Goal: Task Accomplishment & Management: Complete application form

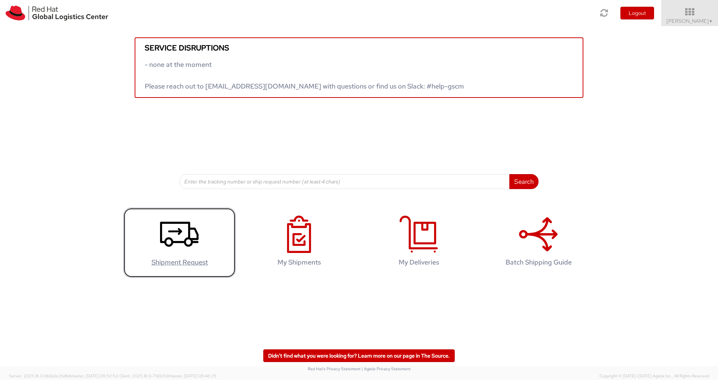
click at [193, 240] on use at bounding box center [179, 234] width 39 height 25
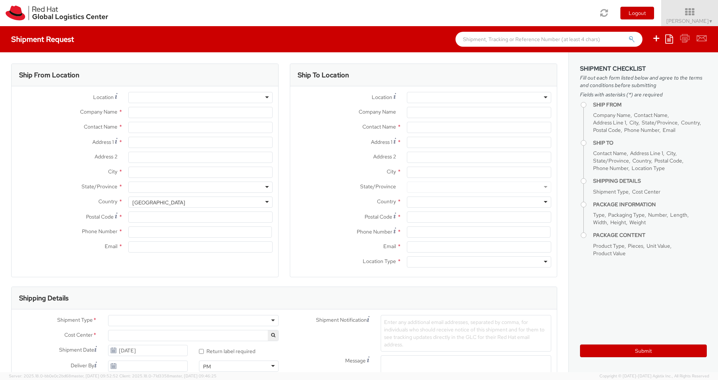
select select "700"
select select
type input "Red Hat"
type input "[PERSON_NAME]"
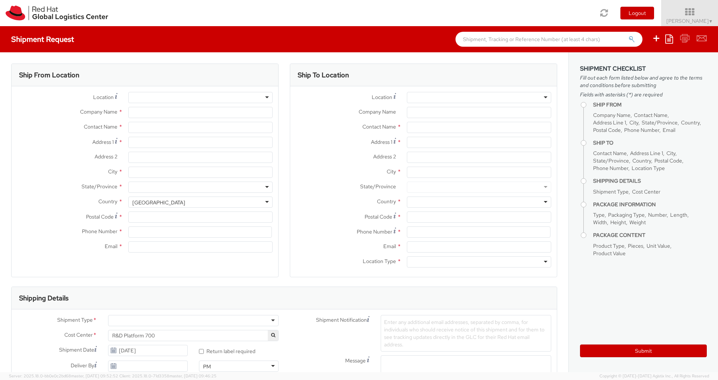
type input "420532294163"
type input "[EMAIL_ADDRESS][DOMAIN_NAME]"
click at [181, 140] on input "Address 1 *" at bounding box center [200, 142] width 144 height 11
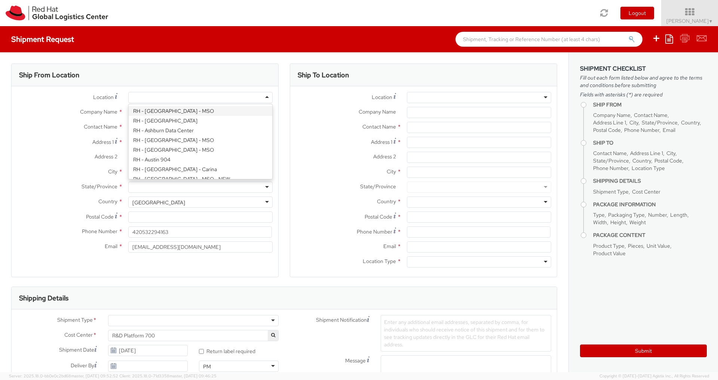
click at [269, 96] on div at bounding box center [200, 97] width 144 height 11
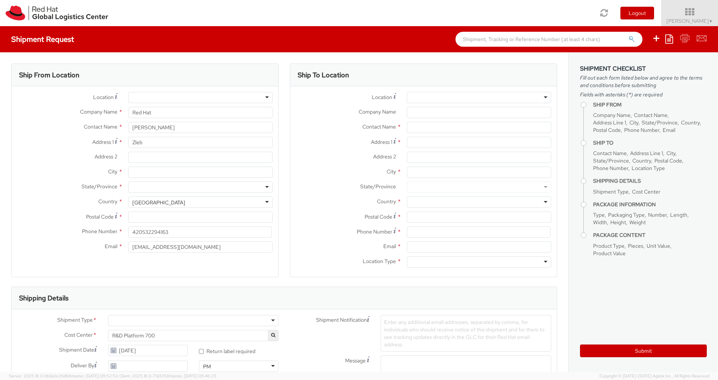
click at [260, 67] on div "Ship From Location" at bounding box center [145, 75] width 267 height 22
click at [164, 143] on input "Zleb" at bounding box center [200, 142] width 144 height 11
type input "Zleb 205"
type input "Neslovice"
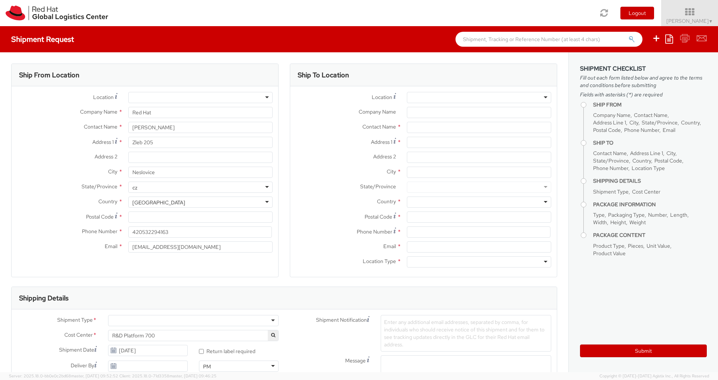
type input "c"
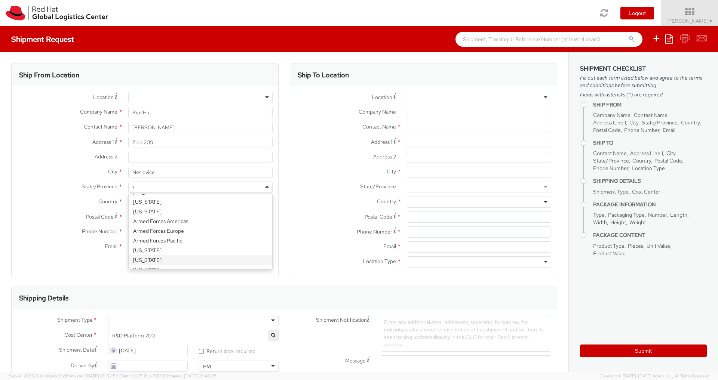
type input "\"
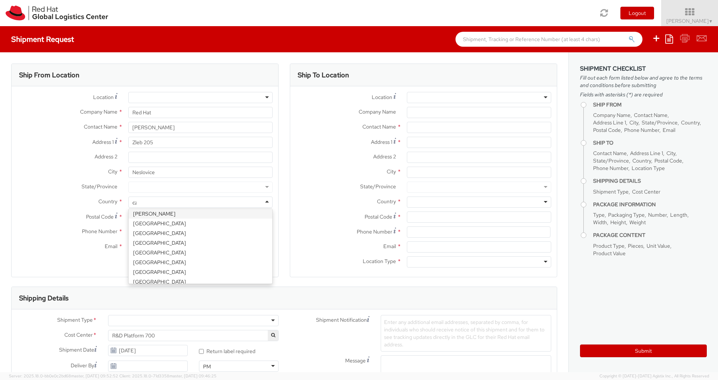
scroll to position [0, 0]
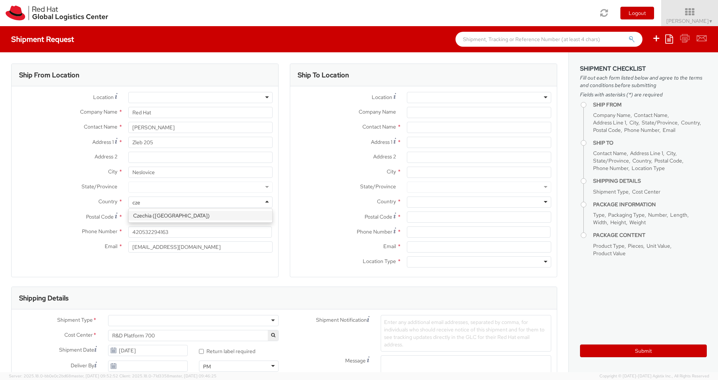
type input "cze"
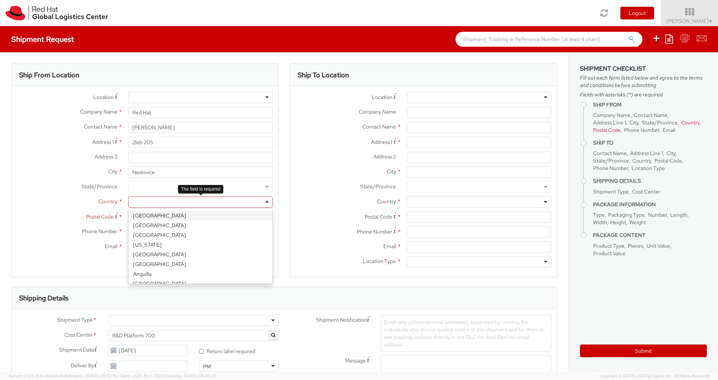
click at [219, 202] on div at bounding box center [200, 202] width 144 height 11
type input "cze"
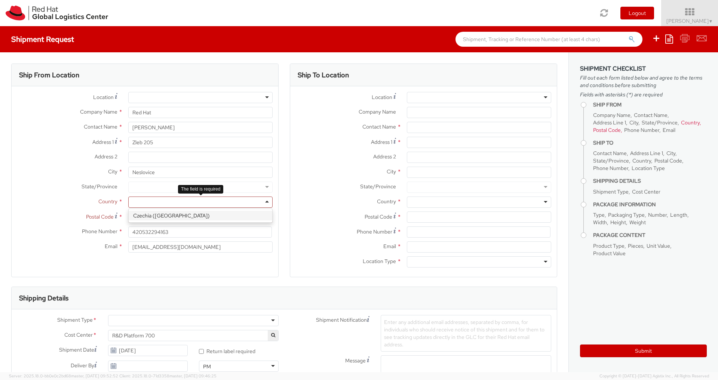
select select "CM"
select select "KGS"
click at [204, 216] on div "Location * [GEOGRAPHIC_DATA] - [GEOGRAPHIC_DATA] - [GEOGRAPHIC_DATA] [GEOGRAPHI…" at bounding box center [145, 174] width 267 height 165
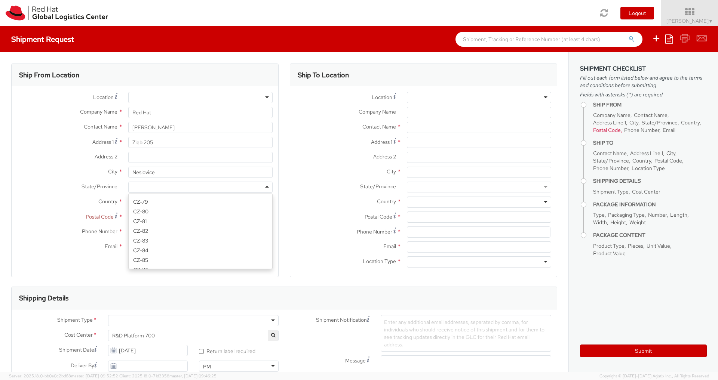
click at [203, 186] on div at bounding box center [200, 187] width 144 height 11
click at [168, 236] on div "Location * [GEOGRAPHIC_DATA] - [GEOGRAPHIC_DATA] - [GEOGRAPHIC_DATA] [GEOGRAPHI…" at bounding box center [145, 174] width 267 height 165
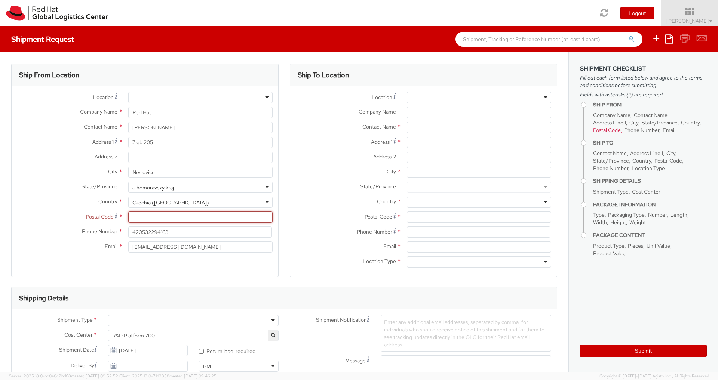
click at [172, 217] on input "Postal Code *" at bounding box center [200, 217] width 144 height 11
type input "66491"
type input "420736676368"
click at [486, 89] on div "Location * [GEOGRAPHIC_DATA] - [GEOGRAPHIC_DATA] - [GEOGRAPHIC_DATA] [GEOGRAPHI…" at bounding box center [423, 181] width 267 height 191
click at [483, 94] on div at bounding box center [479, 97] width 144 height 11
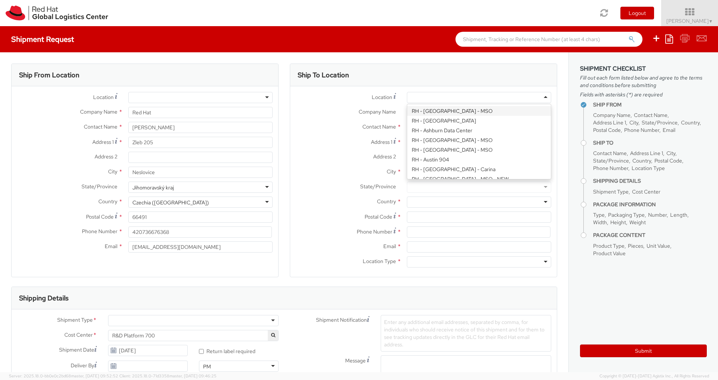
paste input "PW02SRBA"
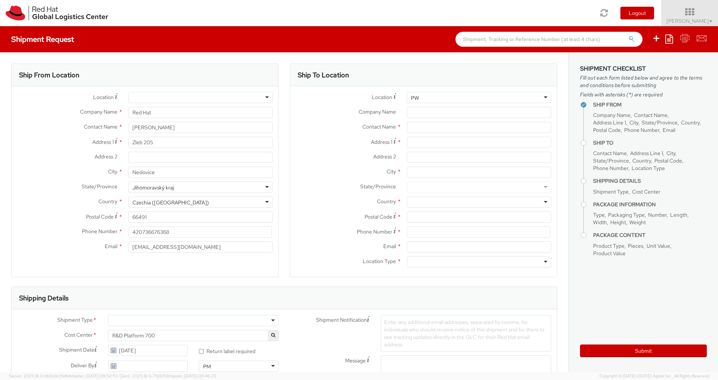
type input "P"
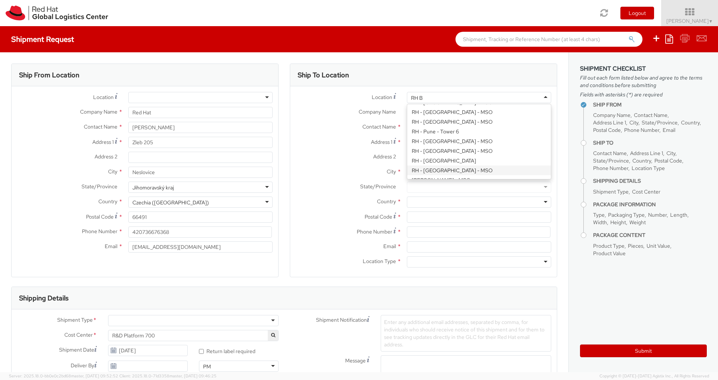
scroll to position [2, 0]
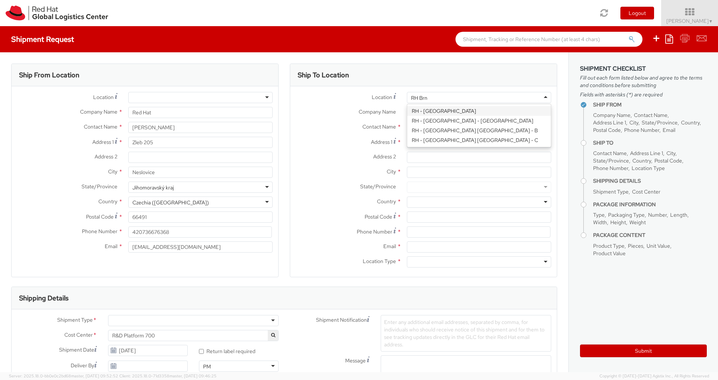
type input "RH Brno"
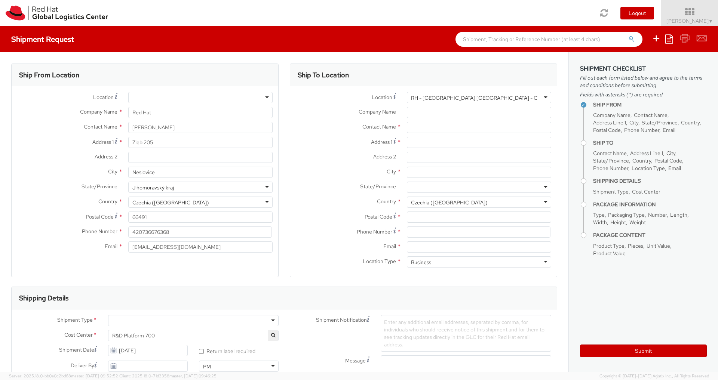
type input "Red Hat Czech s.r.o."
type input "Purkynova 665/115"
type input "[GEOGRAPHIC_DATA]"
type input "621 00"
type input "420 532 294 555"
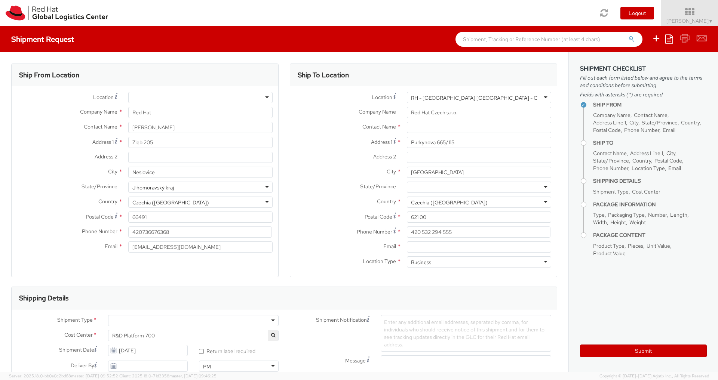
click at [472, 140] on div "Location * [GEOGRAPHIC_DATA] - [GEOGRAPHIC_DATA] [GEOGRAPHIC_DATA] - [GEOGRAPHI…" at bounding box center [423, 182] width 267 height 180
click at [542, 96] on div "RH - [GEOGRAPHIC_DATA] [GEOGRAPHIC_DATA] - C" at bounding box center [479, 97] width 144 height 11
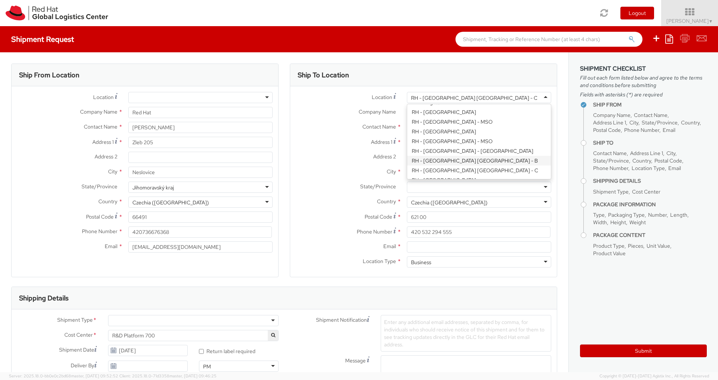
click at [487, 162] on div "Location * [GEOGRAPHIC_DATA] - [GEOGRAPHIC_DATA] [GEOGRAPHIC_DATA] - [GEOGRAPHI…" at bounding box center [423, 182] width 267 height 180
click at [476, 159] on div "Location * [GEOGRAPHIC_DATA] - [GEOGRAPHIC_DATA] [GEOGRAPHIC_DATA] - [GEOGRAPHI…" at bounding box center [423, 182] width 267 height 180
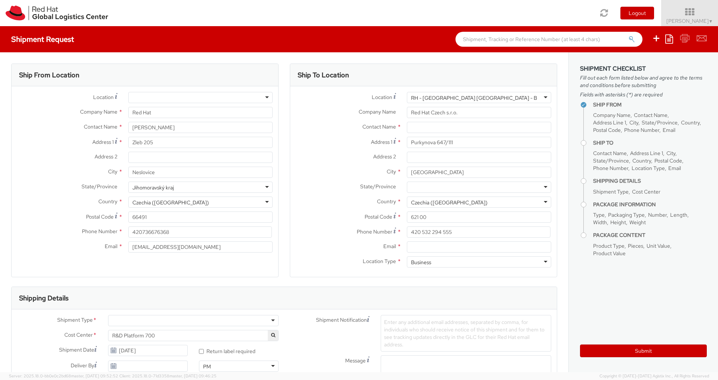
click at [548, 98] on div "RH - [GEOGRAPHIC_DATA] [GEOGRAPHIC_DATA] - B" at bounding box center [479, 97] width 144 height 11
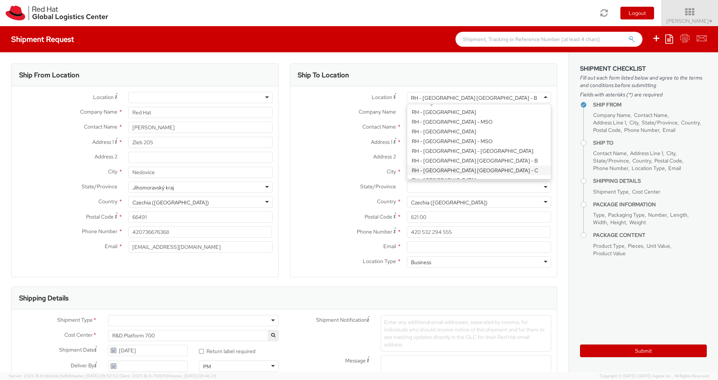
click at [495, 172] on div "Location * [GEOGRAPHIC_DATA] - [GEOGRAPHIC_DATA] [GEOGRAPHIC_DATA] - [GEOGRAPHI…" at bounding box center [423, 182] width 267 height 180
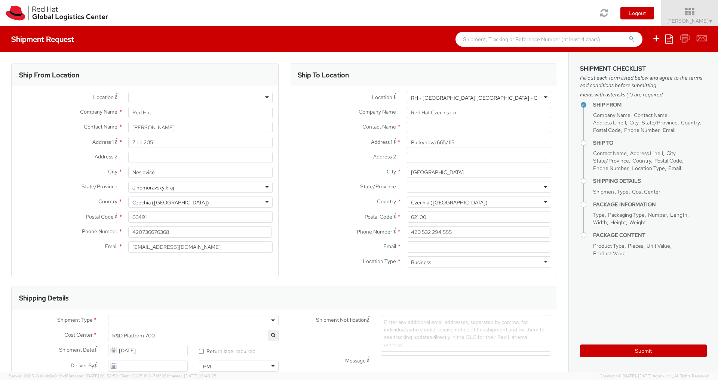
click at [543, 95] on div "RH - [GEOGRAPHIC_DATA] [GEOGRAPHIC_DATA] - C" at bounding box center [479, 97] width 144 height 11
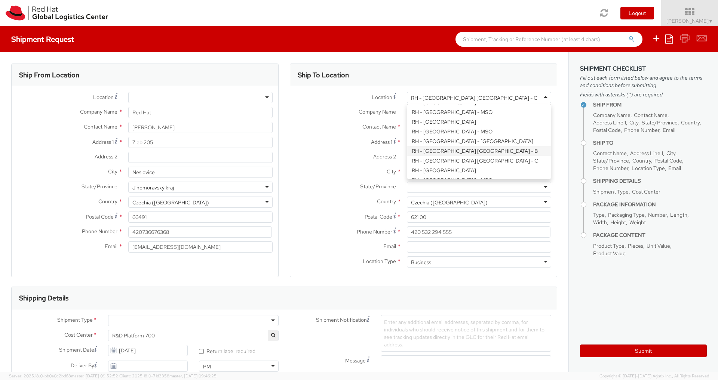
type input "Purkynova 647/111"
click at [491, 153] on div "Location * [GEOGRAPHIC_DATA] - [GEOGRAPHIC_DATA] [GEOGRAPHIC_DATA] - [GEOGRAPHI…" at bounding box center [423, 182] width 267 height 180
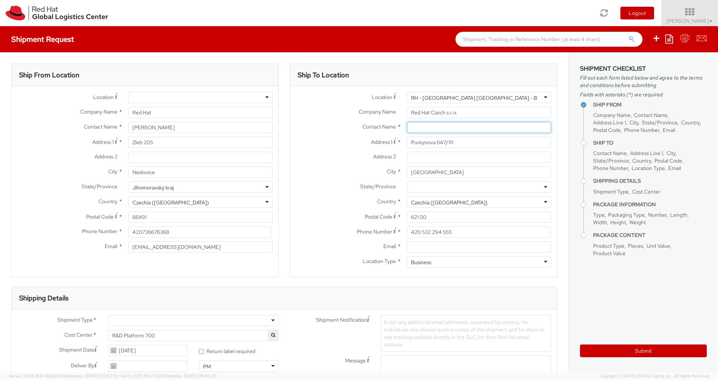
click at [476, 124] on input "text" at bounding box center [479, 127] width 144 height 11
paste input "Attn: Red Hat IT - Endpoint Systems"
type input "Attn: Red Hat IT - Endpoint Systems"
click at [425, 248] on input "Email *" at bounding box center [479, 247] width 144 height 11
paste input "[EMAIL_ADDRESS][DOMAIN_NAME]"
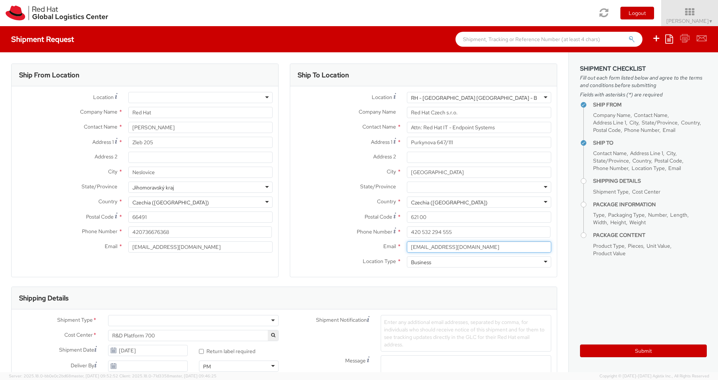
type input "[EMAIL_ADDRESS][DOMAIN_NAME]"
drag, startPoint x: 468, startPoint y: 233, endPoint x: 378, endPoint y: 233, distance: 90.1
click at [407, 233] on input "420 532 294 555" at bounding box center [479, 232] width 144 height 11
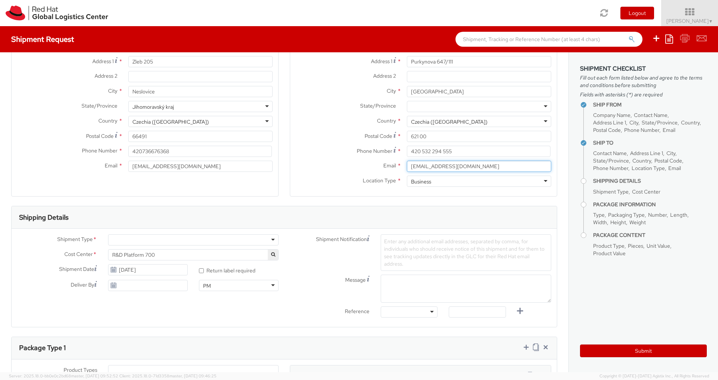
scroll to position [162, 0]
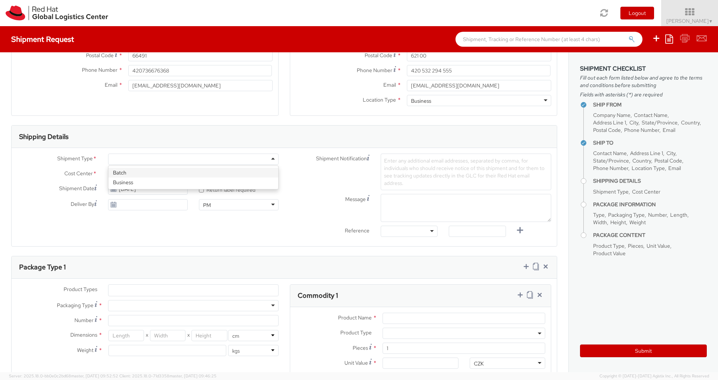
click at [275, 157] on div at bounding box center [193, 159] width 171 height 11
click at [204, 183] on div "Shipment Type * Business Business Batch Business Cost Center * R&D Platform 700…" at bounding box center [148, 184] width 273 height 61
click at [278, 169] on button "button" at bounding box center [273, 174] width 10 height 10
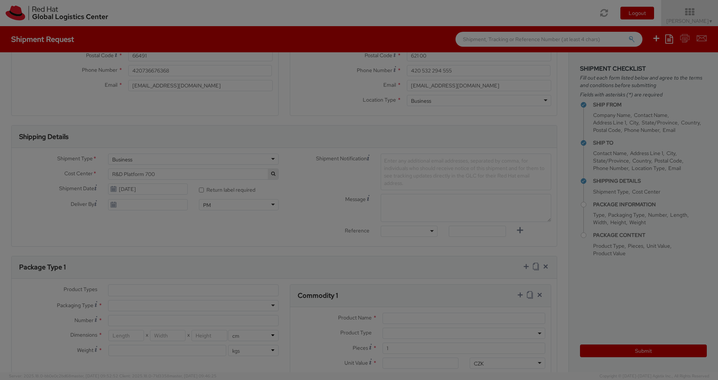
click at [272, 172] on body "annexa Batch Shipping Guide Created with Sketch. calendar Created with Sketch." at bounding box center [359, 190] width 718 height 380
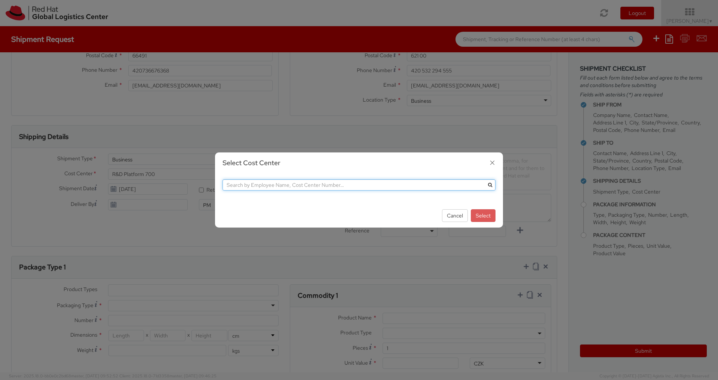
click at [285, 188] on input "text" at bounding box center [359, 185] width 273 height 11
type input "IT fixed"
click at [484, 180] on button "submit" at bounding box center [489, 185] width 11 height 11
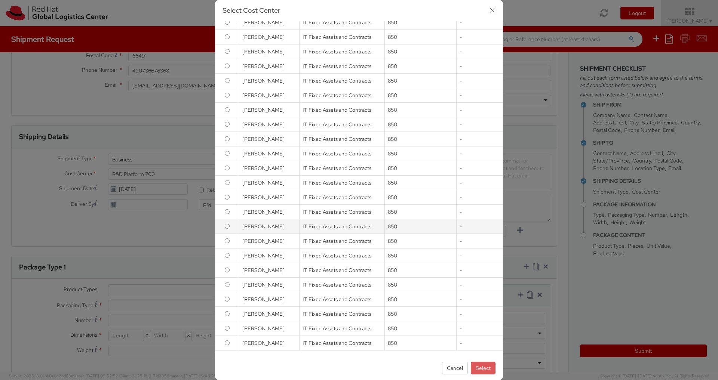
scroll to position [0, 0]
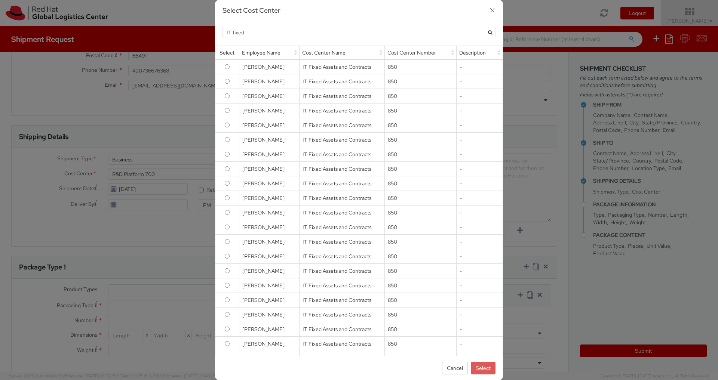
click at [493, 14] on icon "button" at bounding box center [492, 10] width 11 height 11
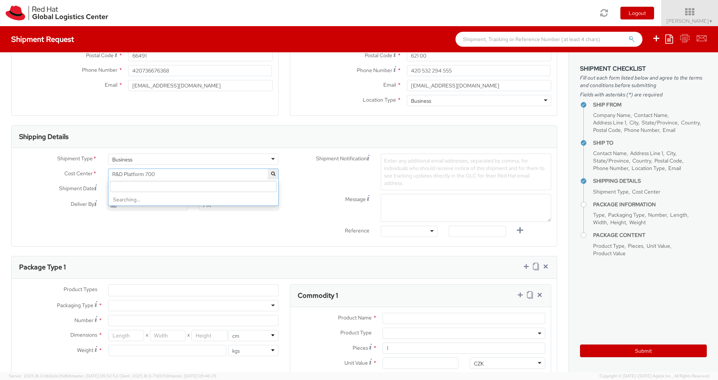
click at [167, 176] on span "R&D Platform 700" at bounding box center [193, 174] width 162 height 7
click at [157, 186] on input "search" at bounding box center [193, 186] width 167 height 11
type input "IT fix"
select select "850"
click at [433, 165] on div "Enter any additional email addresses, separated by comma, for individuals who s…" at bounding box center [466, 172] width 171 height 37
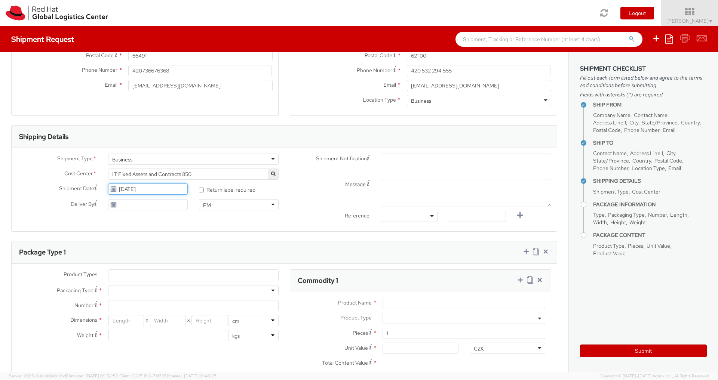
click at [166, 185] on input "[DATE]" at bounding box center [148, 189] width 80 height 11
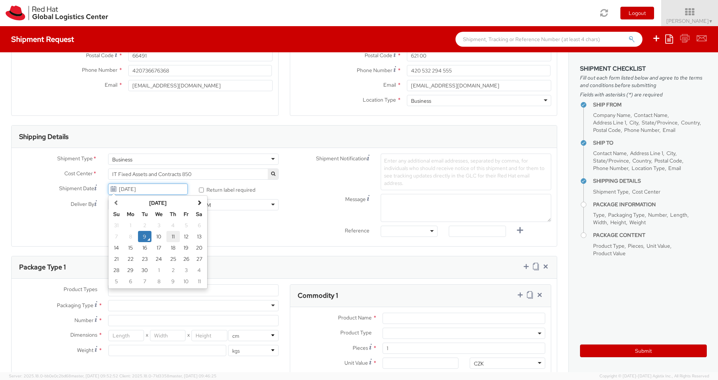
click at [174, 241] on td "11" at bounding box center [172, 236] width 13 height 11
type input "[DATE]"
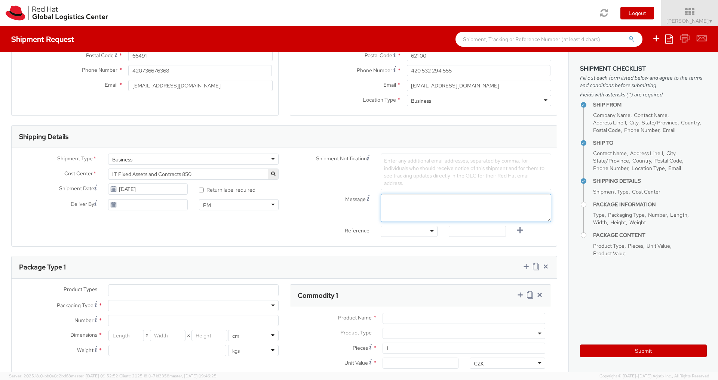
click at [442, 209] on textarea "Message" at bounding box center [466, 208] width 171 height 28
click at [328, 190] on div "Shipment Notification Enter any additional email addresses, separated by comma,…" at bounding box center [420, 172] width 273 height 37
drag, startPoint x: 429, startPoint y: 236, endPoint x: 429, endPoint y: 232, distance: 4.5
click at [429, 235] on div "Other Purchase Order Number Reference Number" at bounding box center [409, 233] width 68 height 15
click at [429, 232] on div at bounding box center [409, 231] width 57 height 11
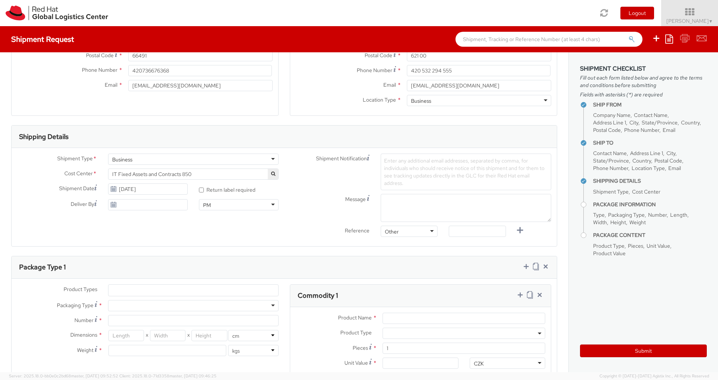
click at [410, 244] on div "Shipment Type * Business Business Batch Business Cost Center * R&D Platform 700…" at bounding box center [284, 197] width 545 height 98
click at [484, 235] on input "text" at bounding box center [477, 231] width 57 height 11
paste input "RPCI"
type input "RPCI"
click at [431, 206] on textarea "Message" at bounding box center [466, 208] width 171 height 28
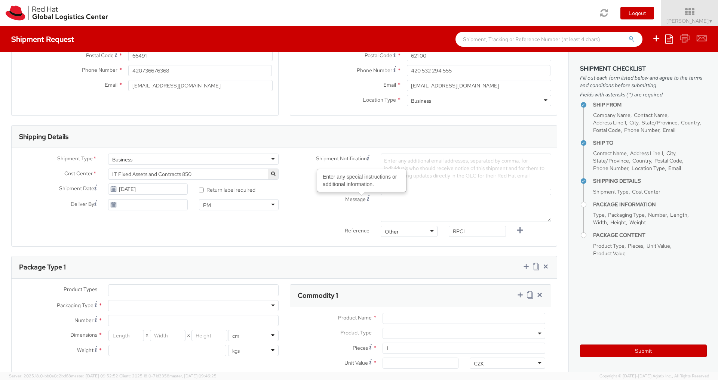
click at [414, 178] on span "Enter any additional email addresses, separated by comma, for individuals who s…" at bounding box center [464, 171] width 160 height 29
paste input "[EMAIL_ADDRESS][DOMAIN_NAME]"
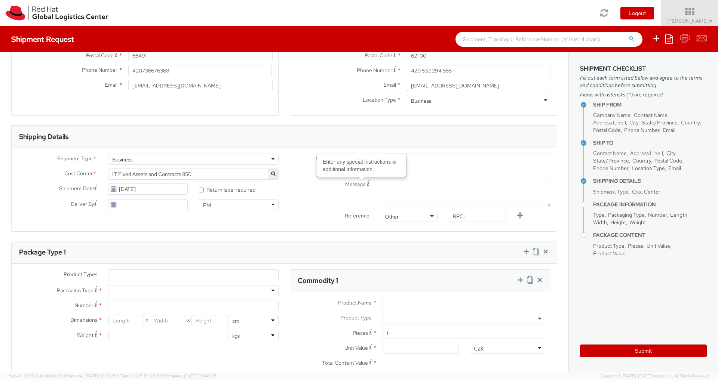
scroll to position [0, 53]
type input "[EMAIL_ADDRESS][DOMAIN_NAME]"
click at [439, 168] on div "Enter any additional email addresses, separated by comma, for individuals who s…" at bounding box center [466, 165] width 171 height 22
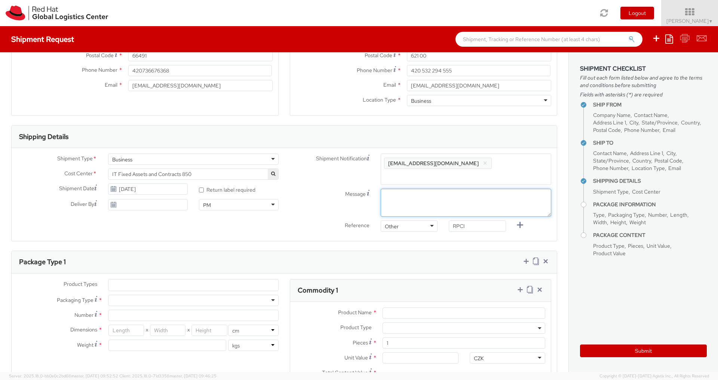
click at [433, 189] on textarea "Message" at bounding box center [466, 203] width 171 height 28
click at [407, 192] on textarea "Message Enter any special instructions or additional information." at bounding box center [466, 203] width 171 height 28
click at [450, 191] on textarea "Available all day, morning prefered" at bounding box center [466, 203] width 171 height 28
type textarea "Available all day, morning preferred"
click at [280, 221] on div "Shipment Type * Business Business Batch Business Cost Center * R&D Platform 700…" at bounding box center [284, 195] width 545 height 82
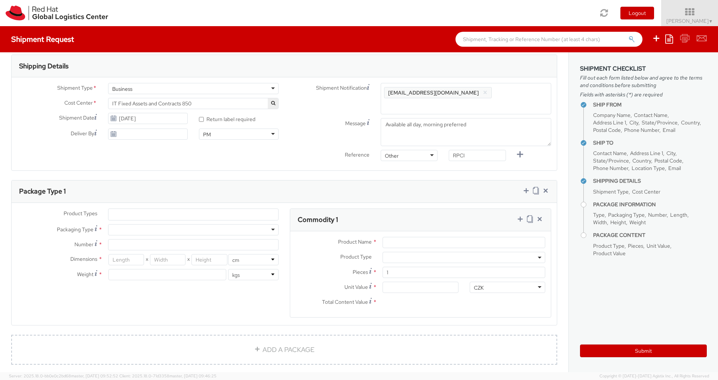
scroll to position [283, 0]
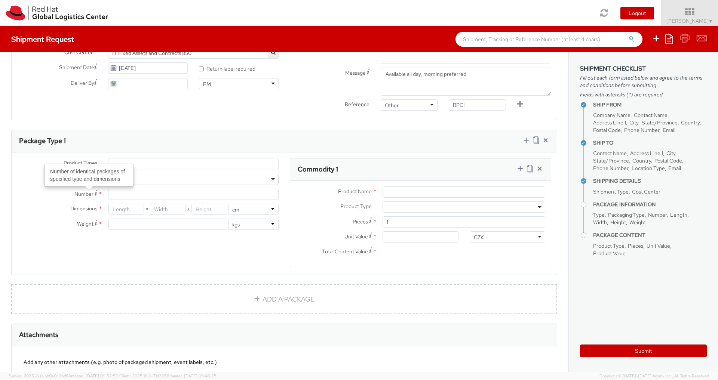
click at [143, 159] on ul at bounding box center [193, 164] width 170 height 11
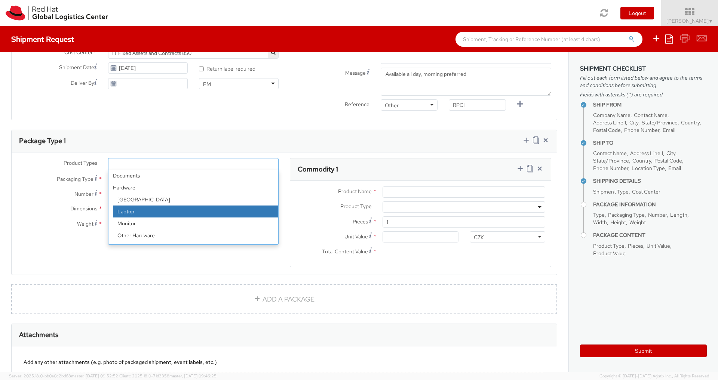
select select "LAPTOP"
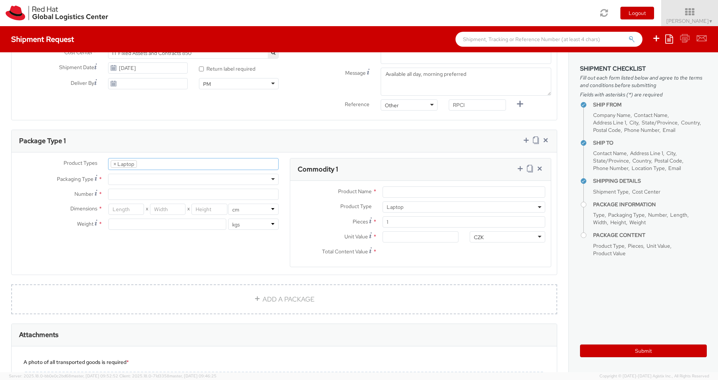
select select "LAPTOP"
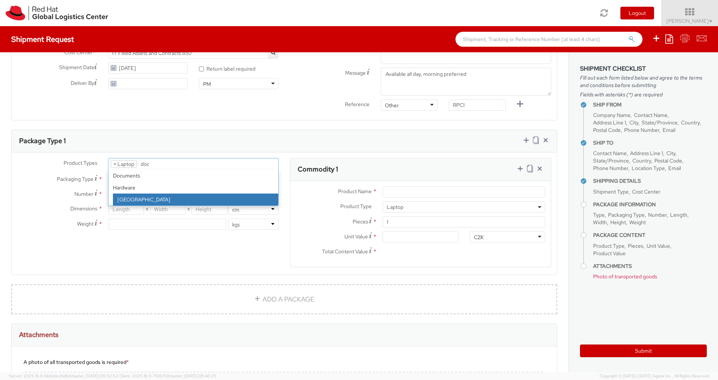
type input "doc"
select select "DOC_STATION"
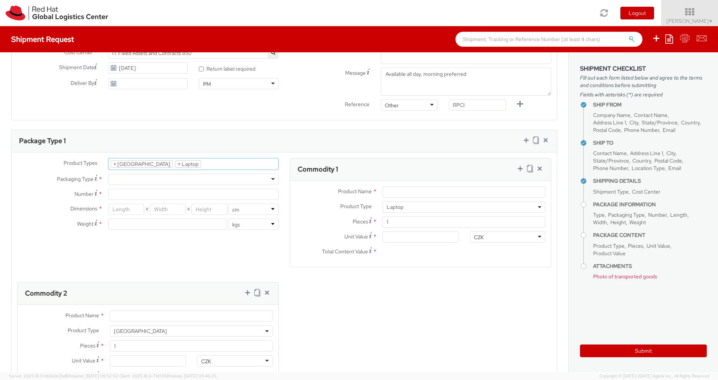
click at [172, 174] on div at bounding box center [193, 179] width 171 height 11
click at [153, 194] on div "Product Types * Documents Docking Station Laptop Monitor Other Hardware Server …" at bounding box center [148, 197] width 273 height 79
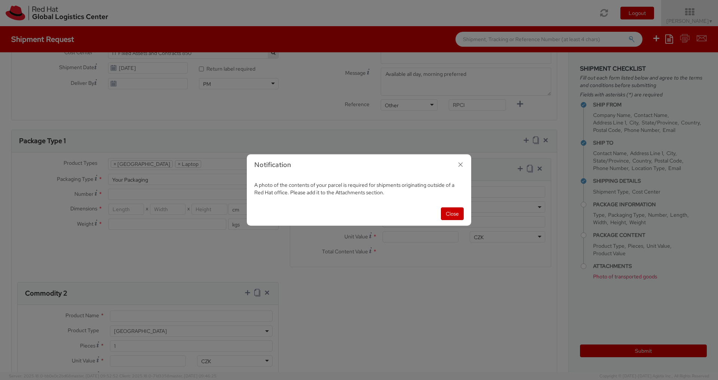
click at [459, 168] on icon "button" at bounding box center [460, 164] width 11 height 11
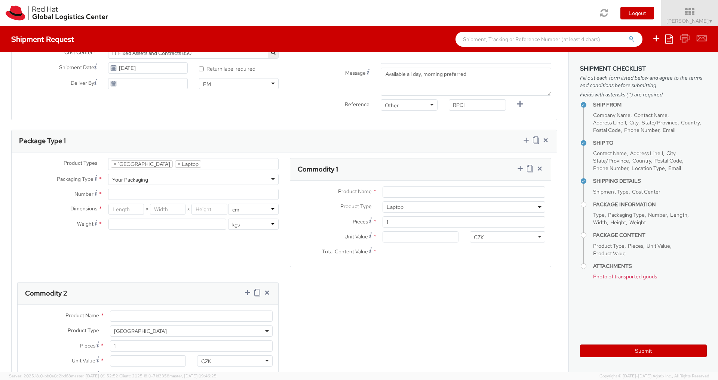
click at [276, 174] on div "Your Packaging" at bounding box center [193, 179] width 171 height 11
click at [242, 194] on div "Product Types * Documents Docking Station Laptop Monitor Other Hardware Server …" at bounding box center [148, 197] width 273 height 79
click at [402, 187] on input "Product Name *" at bounding box center [464, 192] width 163 height 11
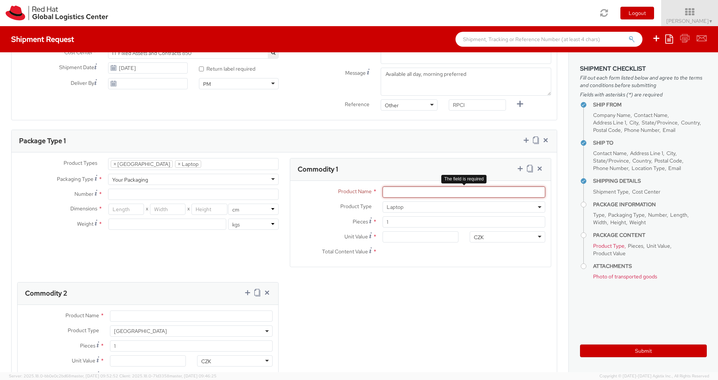
paste input "RH0028620 - Lenovo P1 G4 64GB 1TB LNX|Czech/Slovak"
type input "RH0028620 - Lenovo P1 G4 64GB 1TB LNX|Czech/Slovak"
click at [420, 232] on input "Unit Value *" at bounding box center [421, 237] width 76 height 11
click at [376, 294] on div "Product Types * Documents Docking Station Laptop Monitor Other Hardware Server …" at bounding box center [284, 279] width 545 height 243
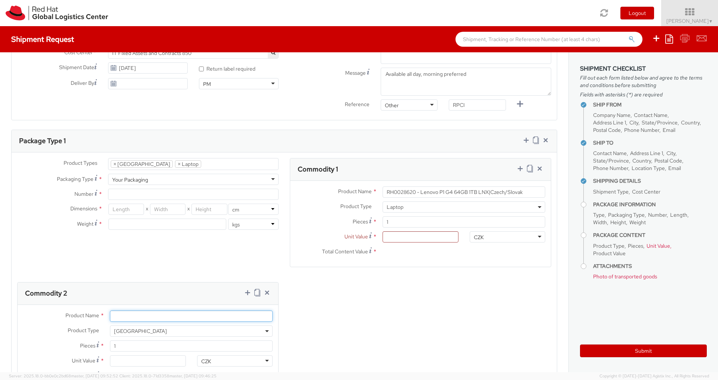
click at [164, 311] on input "Product Name *" at bounding box center [191, 316] width 163 height 11
type input "Docking station"
click at [357, 323] on div "Product Types * Documents Docking Station Laptop Monitor Other Hardware Server …" at bounding box center [284, 279] width 545 height 243
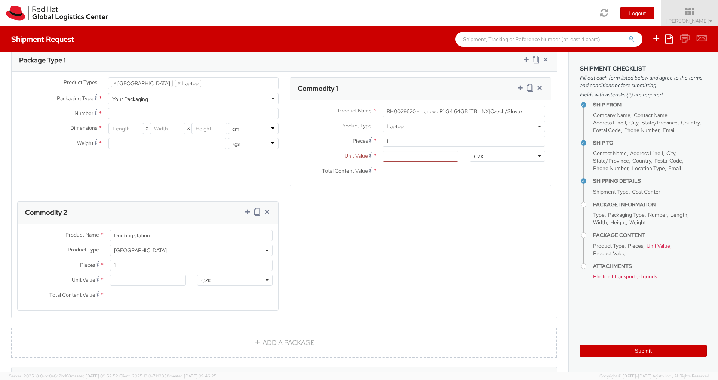
scroll to position [323, 0]
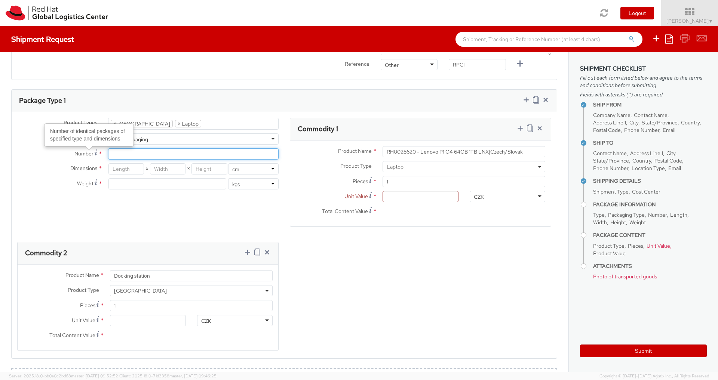
click at [173, 148] on input "Number Number of identical packages of specified type and dimensions *" at bounding box center [193, 153] width 171 height 11
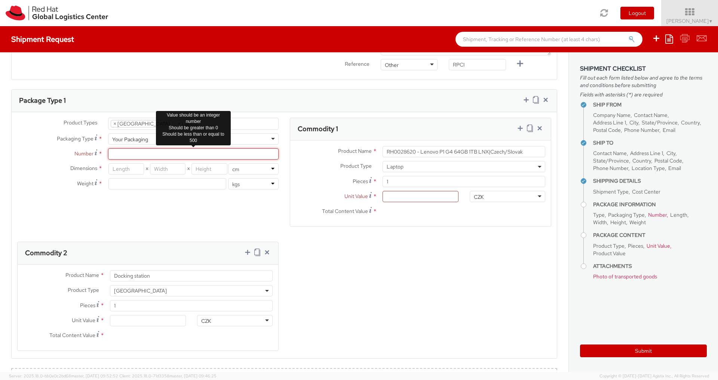
click at [234, 148] on input "Number *" at bounding box center [193, 153] width 171 height 11
type input "+"
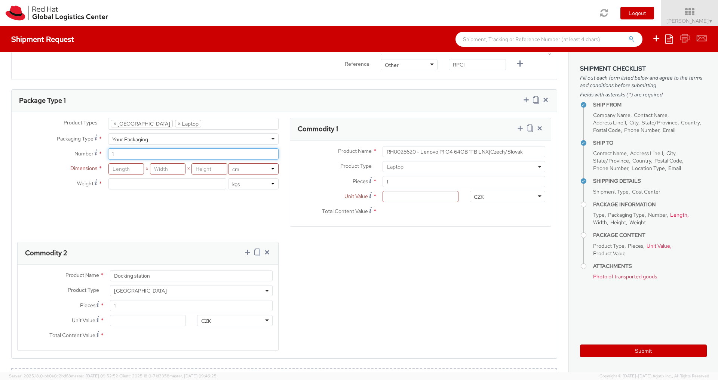
type input "1"
click at [219, 122] on div "Product Types * Documents Docking Station Laptop Monitor Other Hardware Server …" at bounding box center [148, 157] width 273 height 79
click at [269, 134] on div "Your Packaging" at bounding box center [193, 139] width 171 height 11
click at [160, 151] on div "Product Types * Documents Docking Station Laptop Monitor Other Hardware Server …" at bounding box center [148, 157] width 273 height 79
click at [276, 134] on div "Your Packaging" at bounding box center [193, 139] width 171 height 11
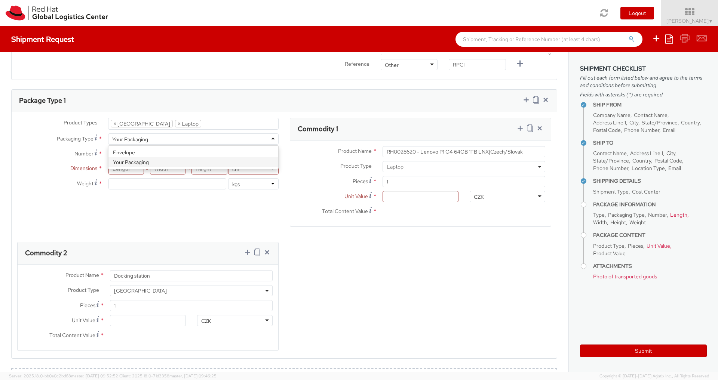
type input "24.13"
type input "31.75"
type input "0.64"
type input "0.5"
click at [176, 147] on div "Product Types * Documents Docking Station Laptop Monitor Other Hardware Server …" at bounding box center [148, 157] width 273 height 79
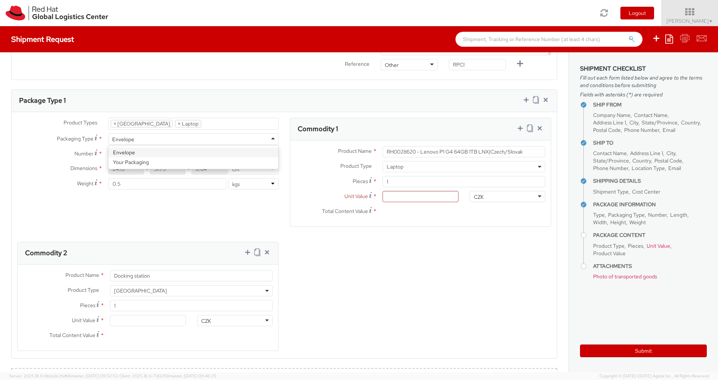
click at [271, 134] on div "Envelope" at bounding box center [193, 139] width 171 height 11
click at [140, 151] on div "Product Types * Documents Docking Station Laptop Monitor Other Hardware Server …" at bounding box center [148, 157] width 273 height 79
click at [201, 118] on li at bounding box center [212, 123] width 23 height 11
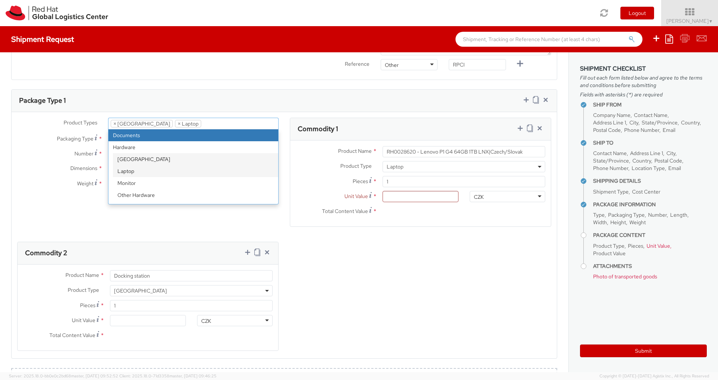
click at [229, 118] on ul "× Docking Station × Laptop" at bounding box center [193, 123] width 170 height 11
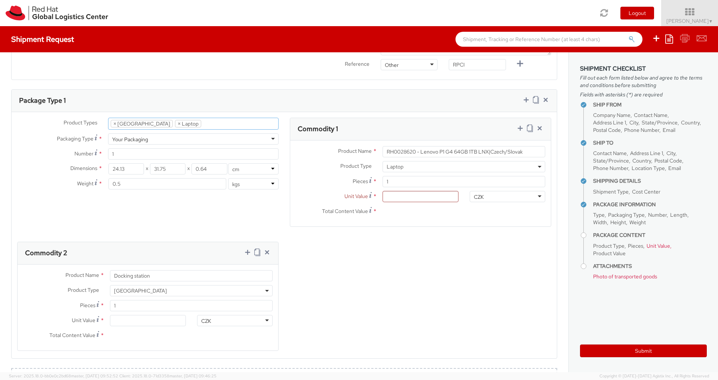
click at [181, 118] on ul "× Docking Station × Laptop" at bounding box center [193, 123] width 170 height 11
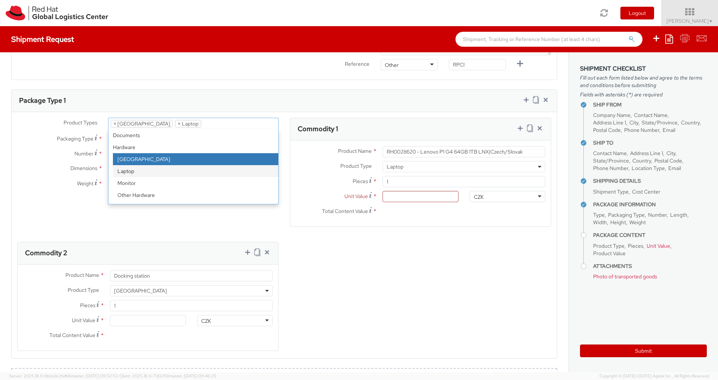
click at [175, 120] on li "× Laptop" at bounding box center [188, 123] width 26 height 7
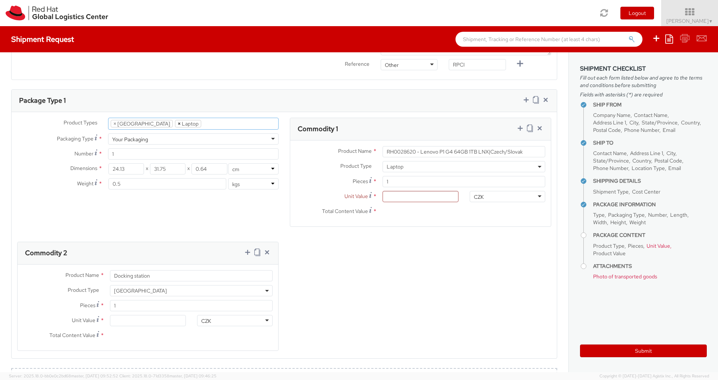
click at [178, 120] on span "×" at bounding box center [179, 123] width 3 height 7
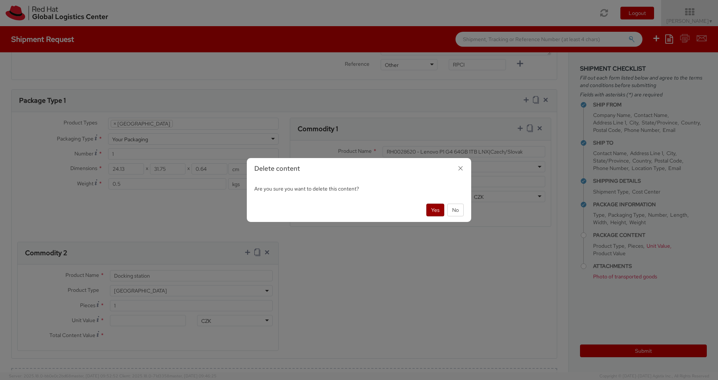
click at [433, 209] on button "Yes" at bounding box center [435, 210] width 18 height 13
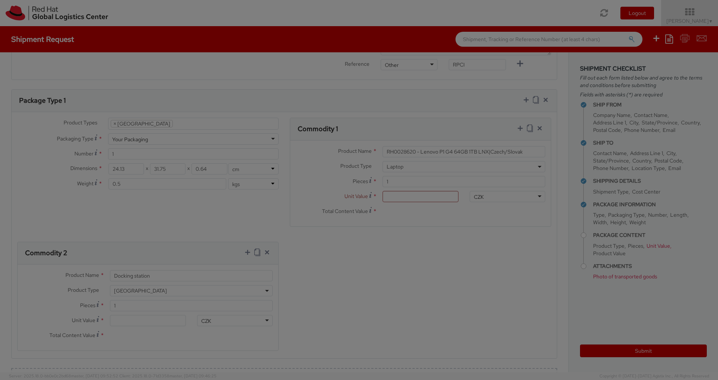
type input "Docking station"
select select "DOC_STATION"
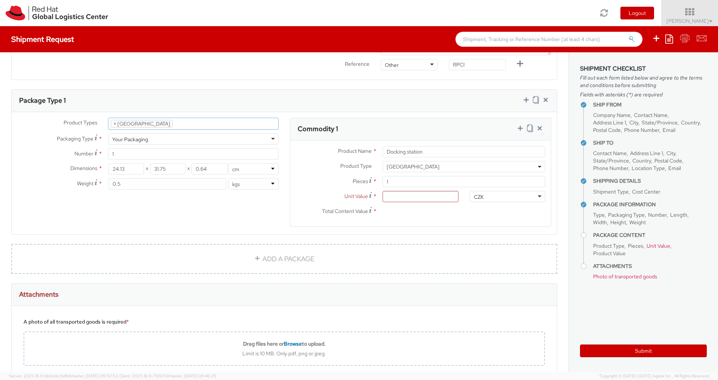
click at [113, 120] on li "× Docking Station" at bounding box center [142, 123] width 62 height 7
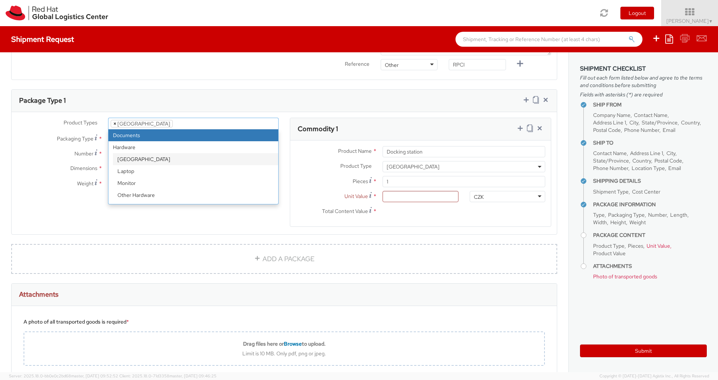
click at [114, 120] on span "×" at bounding box center [114, 123] width 3 height 7
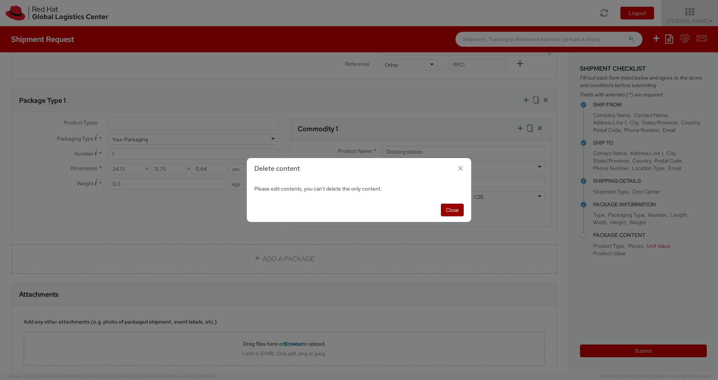
click at [460, 214] on button "Close" at bounding box center [452, 210] width 23 height 13
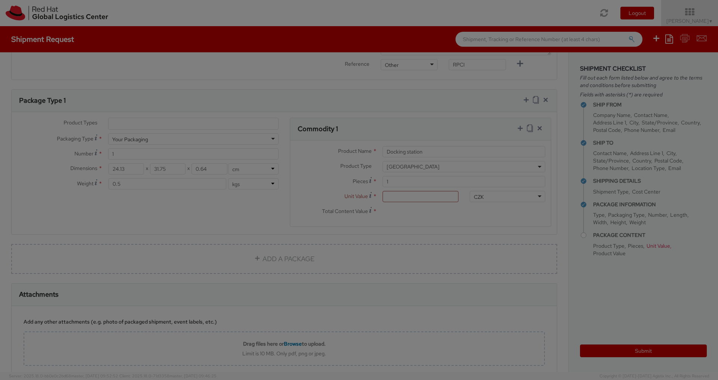
select select "DOC_STATION"
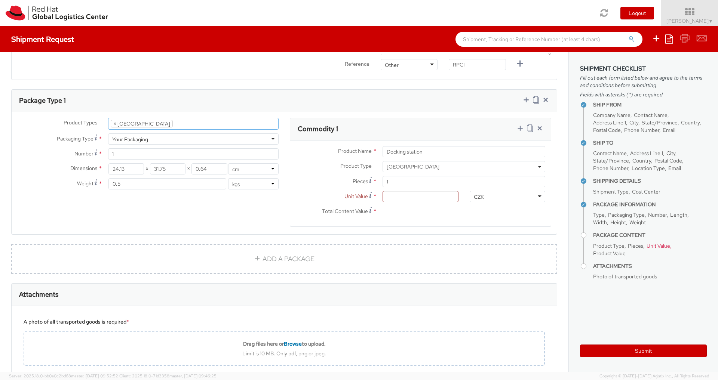
click at [133, 120] on li "× Docking Station" at bounding box center [142, 123] width 62 height 7
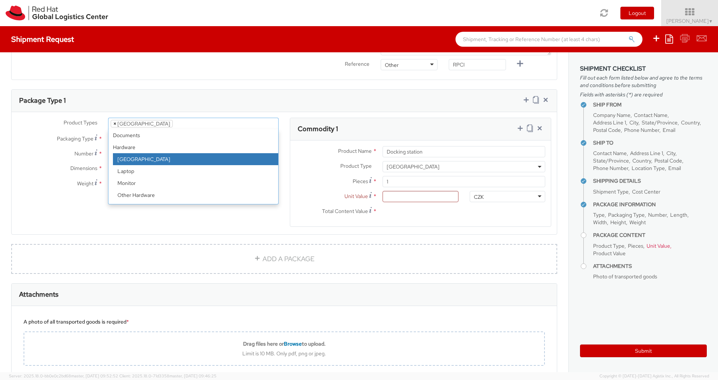
click at [115, 120] on span "×" at bounding box center [114, 123] width 3 height 7
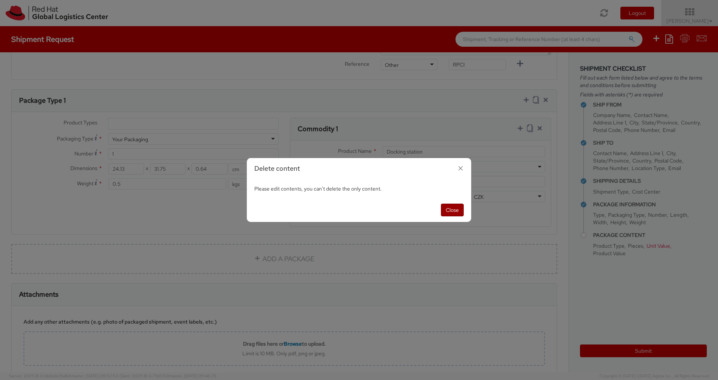
click at [459, 214] on button "Close" at bounding box center [452, 210] width 23 height 13
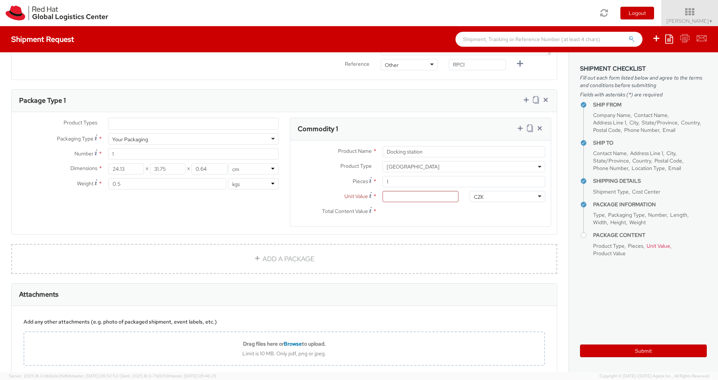
select select "DOC_STATION"
click at [177, 112] on div "Product Types * Documents Docking Station Laptop Monitor Other Hardware Server …" at bounding box center [284, 173] width 545 height 122
click at [173, 118] on li at bounding box center [179, 123] width 12 height 11
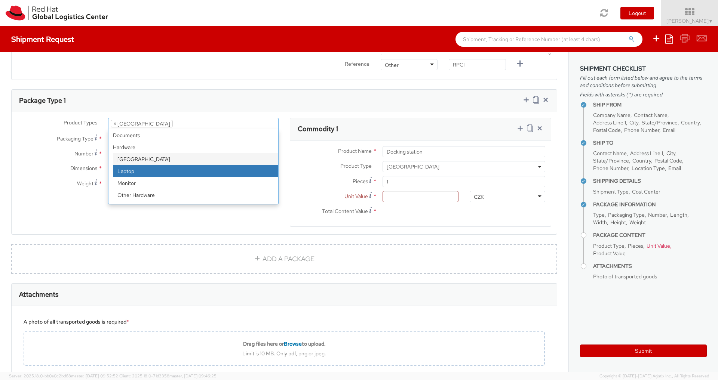
scroll to position [24, 0]
select select "LAPTOP"
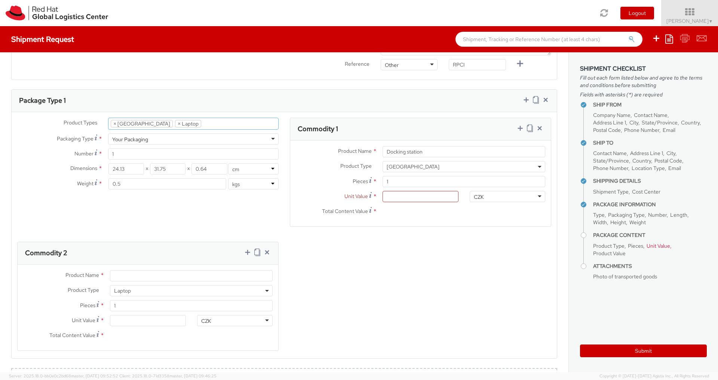
click at [112, 120] on li "× Docking Station" at bounding box center [142, 123] width 62 height 7
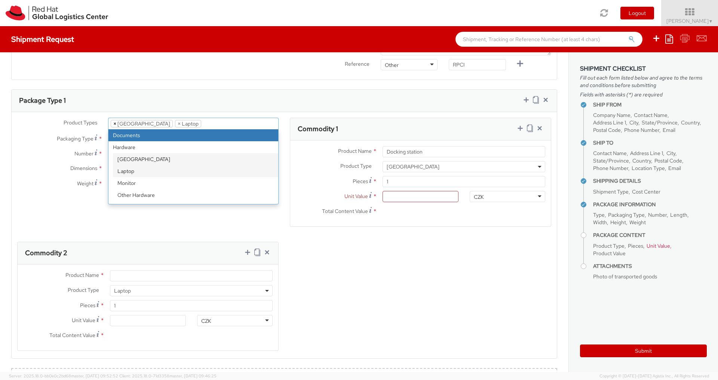
click at [113, 120] on span "×" at bounding box center [114, 123] width 3 height 7
select select "LAPTOP"
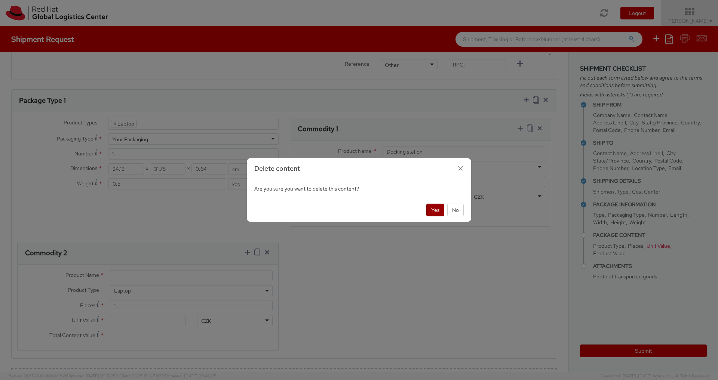
click at [438, 214] on button "Yes" at bounding box center [435, 210] width 18 height 13
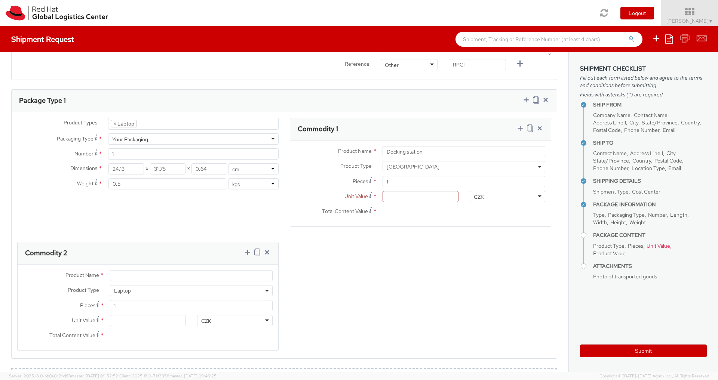
select select "LAPTOP"
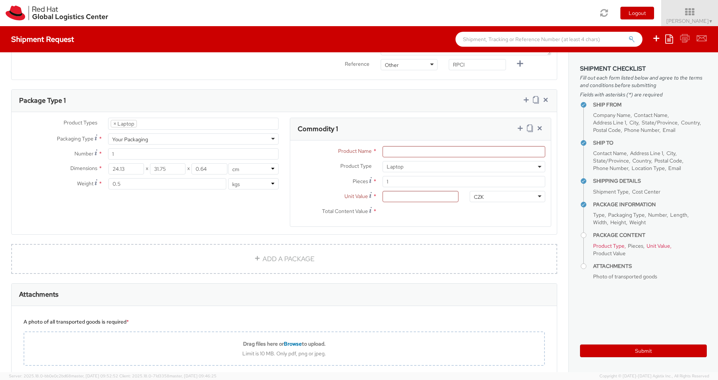
click at [153, 118] on ul "× Laptop" at bounding box center [193, 123] width 170 height 11
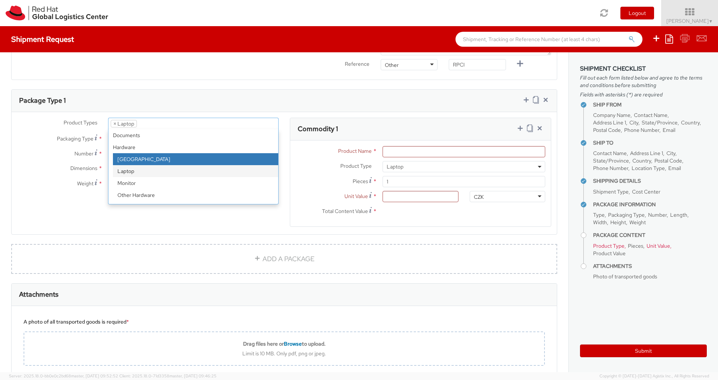
select select "DOC_STATION"
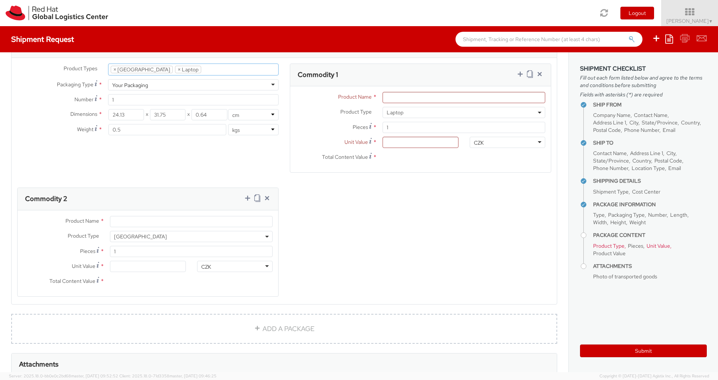
scroll to position [364, 0]
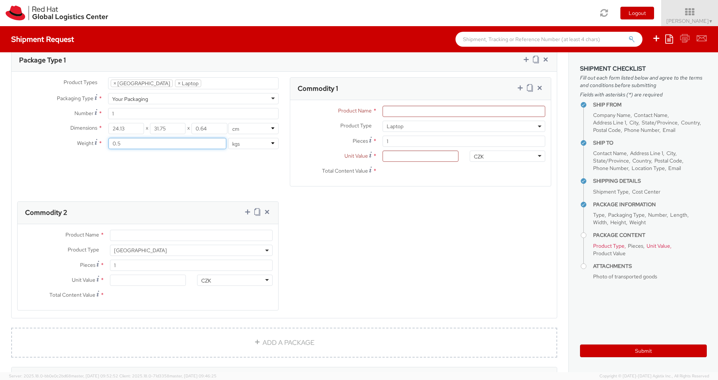
drag, startPoint x: 139, startPoint y: 133, endPoint x: 71, endPoint y: 130, distance: 67.7
click at [108, 138] on input "0.5" at bounding box center [167, 143] width 118 height 11
type input "5"
drag, startPoint x: 131, startPoint y: 118, endPoint x: 96, endPoint y: 121, distance: 34.9
click at [108, 123] on input "24.13" at bounding box center [126, 128] width 36 height 11
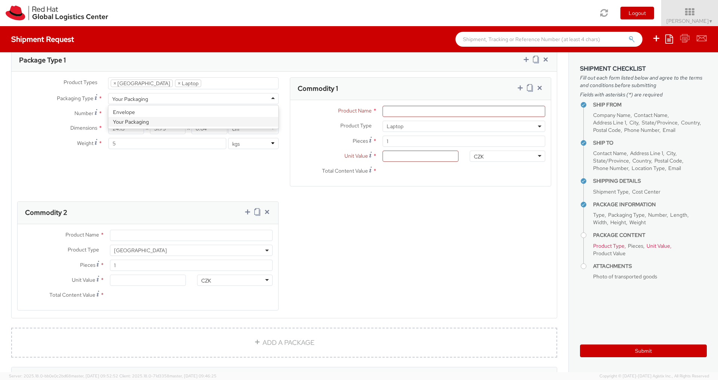
click at [265, 93] on div "Your Packaging" at bounding box center [193, 98] width 171 height 11
click at [138, 114] on div "Product Types * Documents Docking Station Laptop Monitor Other Hardware Server …" at bounding box center [148, 116] width 273 height 79
drag, startPoint x: 130, startPoint y: 122, endPoint x: 68, endPoint y: 113, distance: 62.4
click at [108, 123] on input "24.13" at bounding box center [126, 128] width 36 height 11
type input "58"
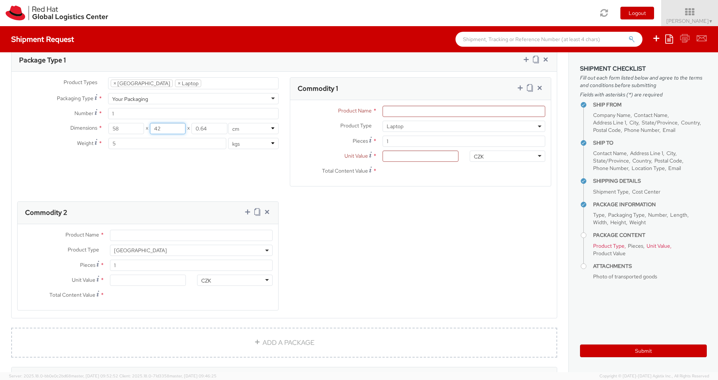
type input "42"
type input "17"
click at [404, 151] on input "Unit Value *" at bounding box center [421, 156] width 76 height 11
paste input "500.00"
type input "500.00"
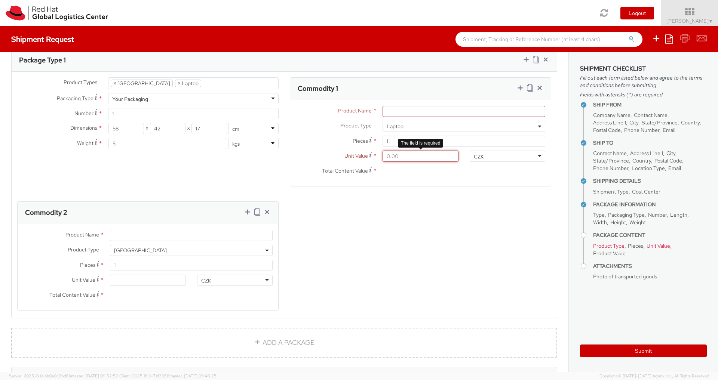
type input "500.00"
click at [548, 151] on div "CZK CZK ADP AED AFN ALL AMD AOA ARS ATS AUD AWG AZN BAM BBD BDT BGL BGN BHD BIF…" at bounding box center [507, 156] width 87 height 11
click at [540, 151] on div "CZK" at bounding box center [508, 156] width 76 height 11
click at [482, 216] on div "Product Types * Documents Docking Station Laptop Monitor Other Hardware Server …" at bounding box center [284, 198] width 545 height 243
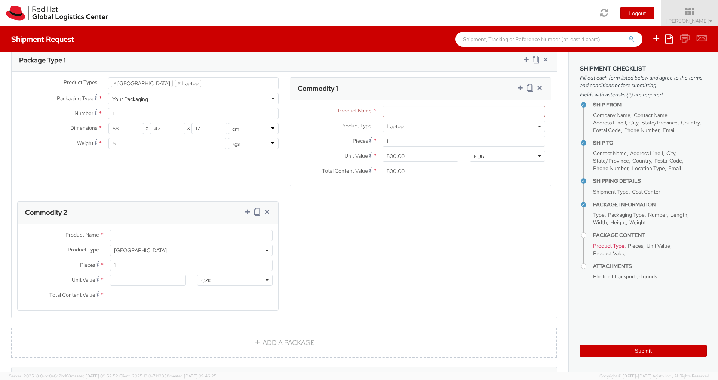
click at [463, 193] on div "Product Types * Documents Docking Station Laptop Monitor Other Hardware Server …" at bounding box center [284, 198] width 545 height 243
click at [131, 275] on input "Unit Value *" at bounding box center [148, 280] width 76 height 11
type input "1.00"
type input "10.00"
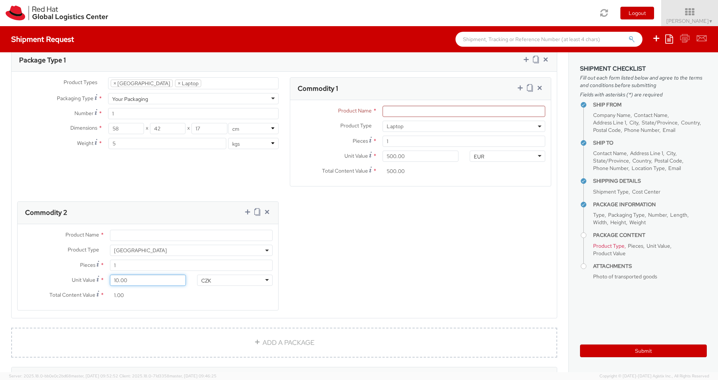
type input "10.00"
type input "100.00"
click at [256, 275] on div "CZK" at bounding box center [235, 280] width 76 height 11
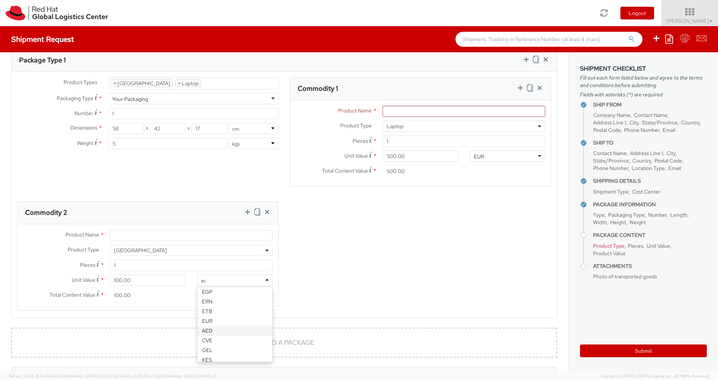
type input "eur"
click at [211, 284] on div "Product Name * Product Type * Documents Docking Station Laptop Monitor Other Ha…" at bounding box center [148, 267] width 261 height 86
click at [152, 230] on input "Product Name *" at bounding box center [191, 235] width 163 height 11
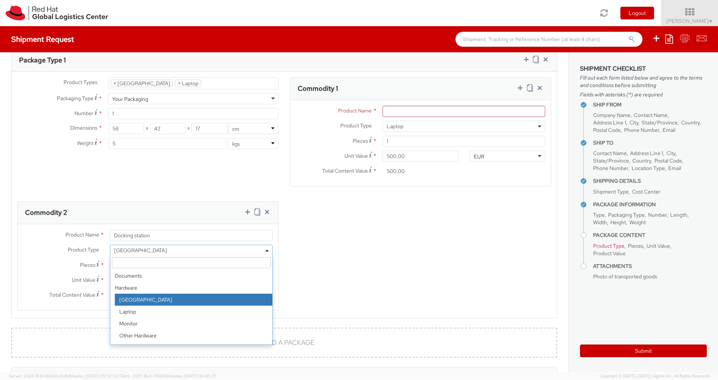
click at [402, 276] on div "Product Types * Documents Docking Station Laptop Monitor Other Hardware Server …" at bounding box center [284, 198] width 545 height 243
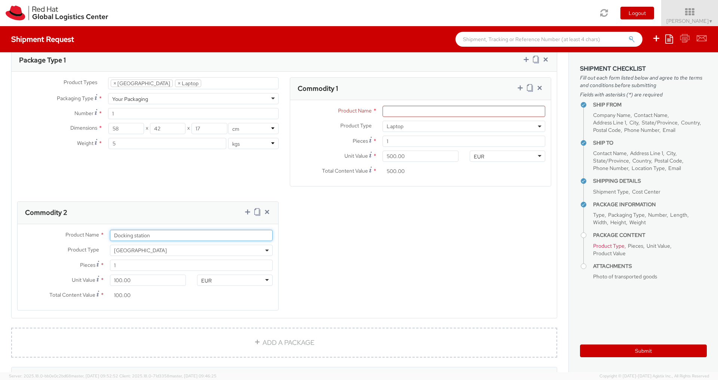
click at [157, 230] on input "Docking station" at bounding box center [191, 235] width 163 height 11
type input "Lenovo"
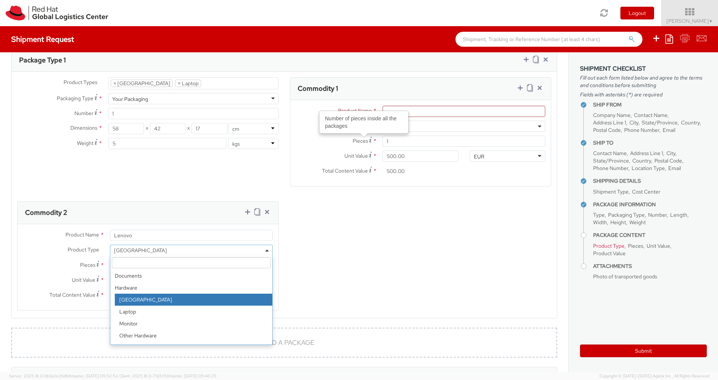
click at [404, 111] on div "Number of pieces inside all the packages" at bounding box center [364, 122] width 88 height 22
click at [404, 136] on input "1" at bounding box center [464, 141] width 163 height 11
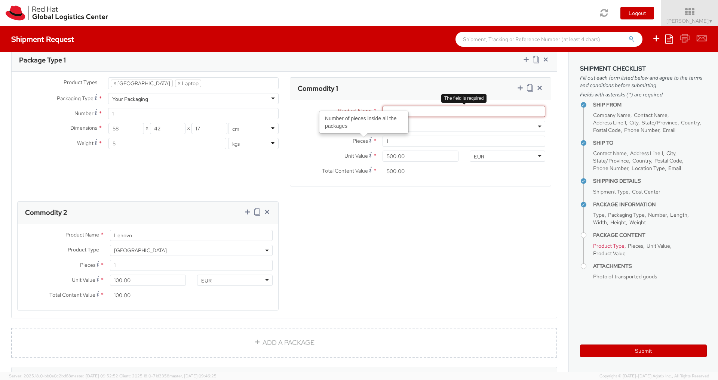
click at [415, 106] on input "Product Name *" at bounding box center [464, 111] width 163 height 11
paste input "Lenovo P1 G4 64GB 1TB LNX|Czech/Slovak"
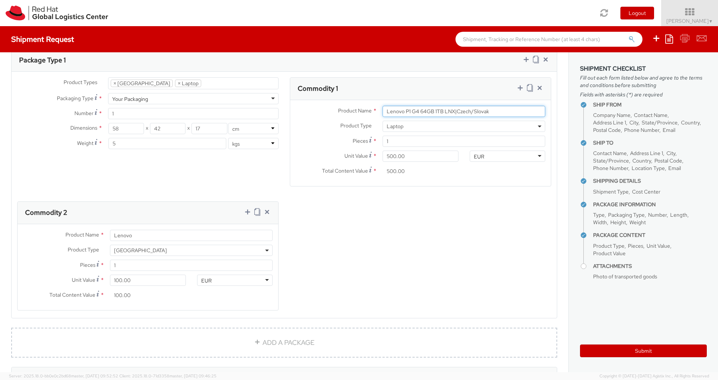
type input "Lenovo P1 G4 64GB 1TB LNX|Czech/Slovak"
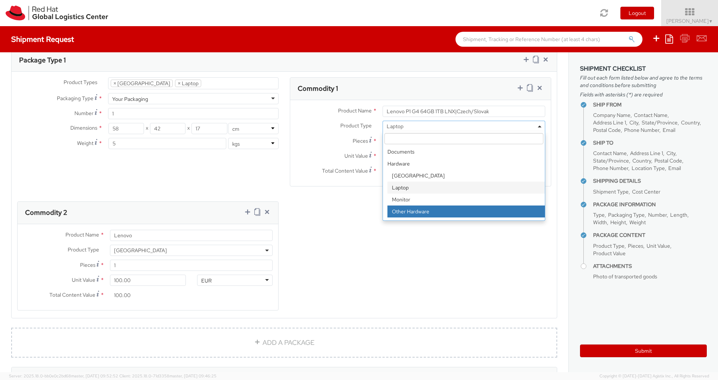
click at [411, 275] on div "Product Types * Documents Docking Station Laptop Monitor Other Hardware Server …" at bounding box center [284, 198] width 545 height 243
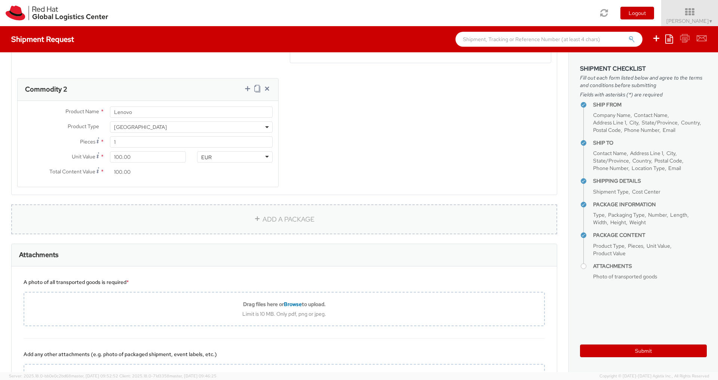
scroll to position [525, 0]
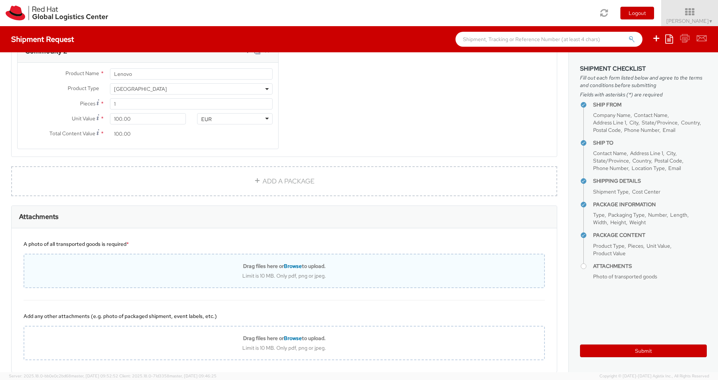
click at [232, 263] on div "Drag files here or Browse to upload." at bounding box center [284, 266] width 520 height 7
type input "C:\fakepath\PXL_20250909_121708866.jpg"
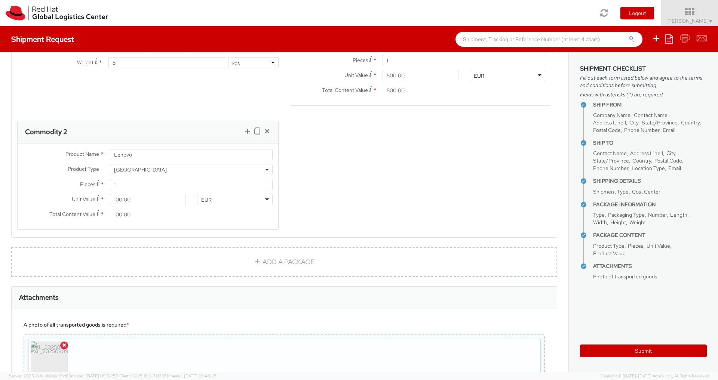
scroll to position [364, 0]
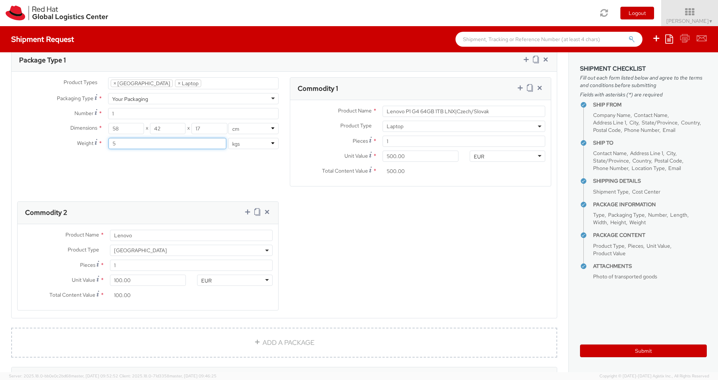
click at [116, 138] on input "5" at bounding box center [167, 143] width 118 height 11
type input "6"
click at [642, 349] on button "Submit" at bounding box center [643, 351] width 127 height 13
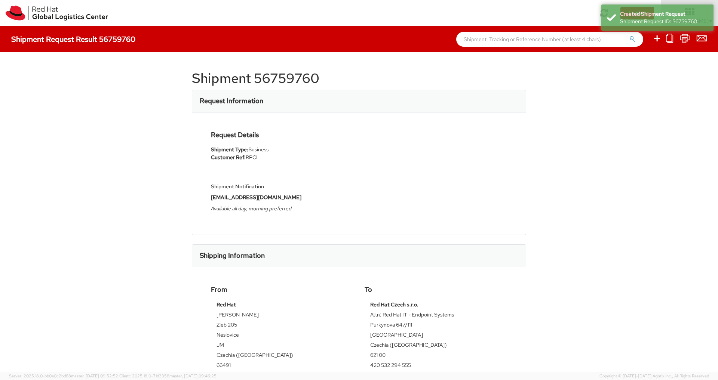
click at [281, 76] on h1 "Shipment 56759760" at bounding box center [359, 78] width 334 height 15
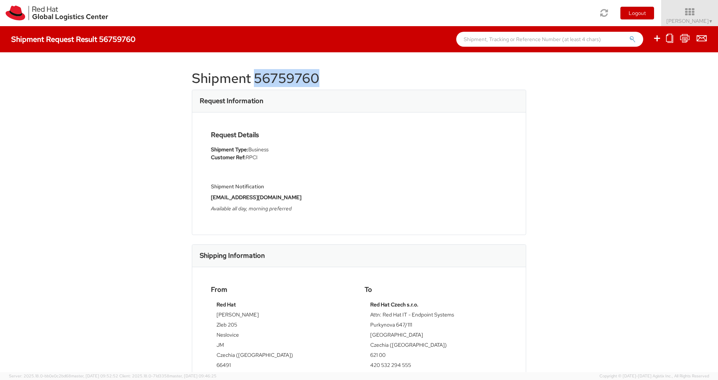
copy h1 "56759760"
